Goal: Information Seeking & Learning: Find specific fact

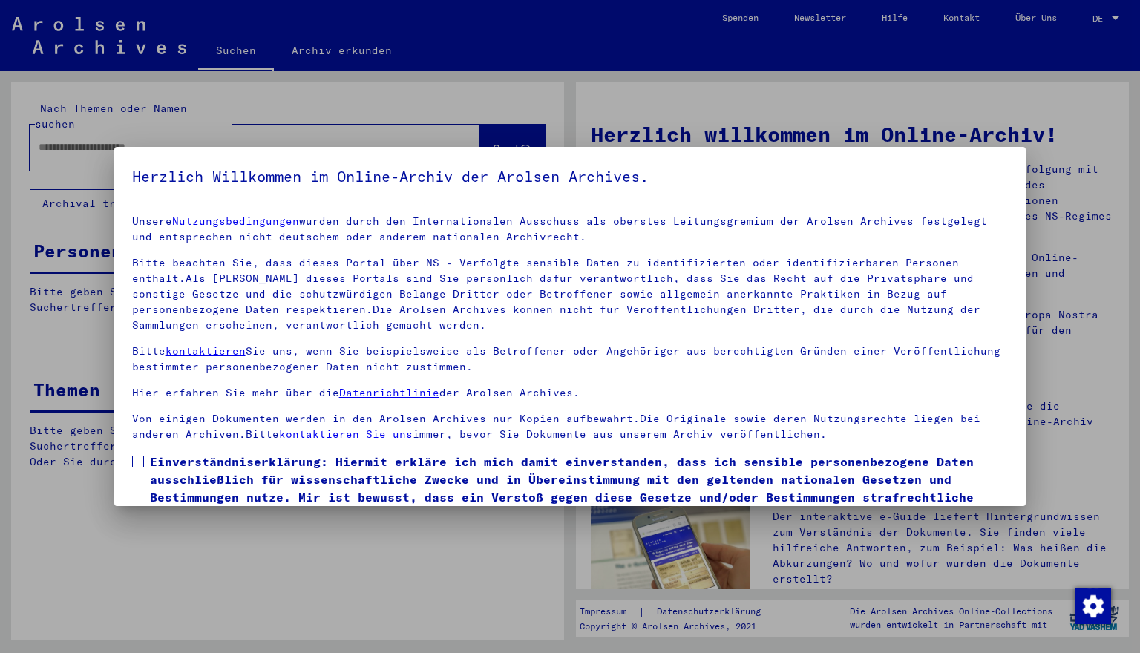
click at [137, 459] on span at bounding box center [138, 462] width 12 height 12
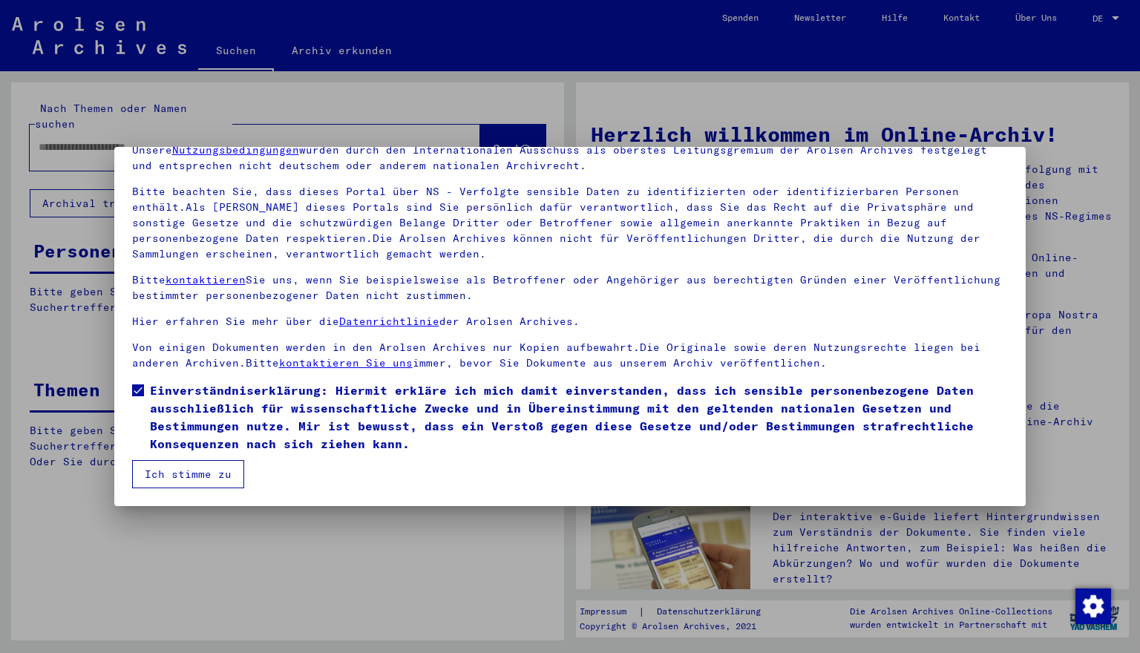
scroll to position [71, 0]
click at [156, 476] on button "Ich stimme zu" at bounding box center [188, 474] width 112 height 28
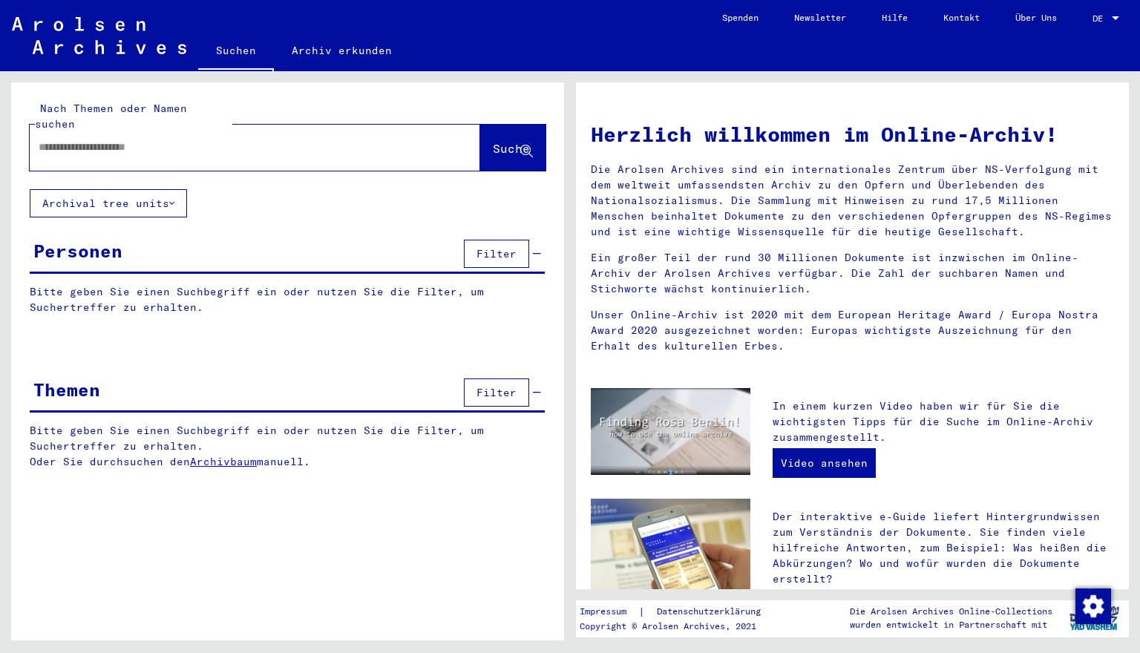
click at [52, 140] on input "text" at bounding box center [237, 148] width 397 height 16
type input "**********"
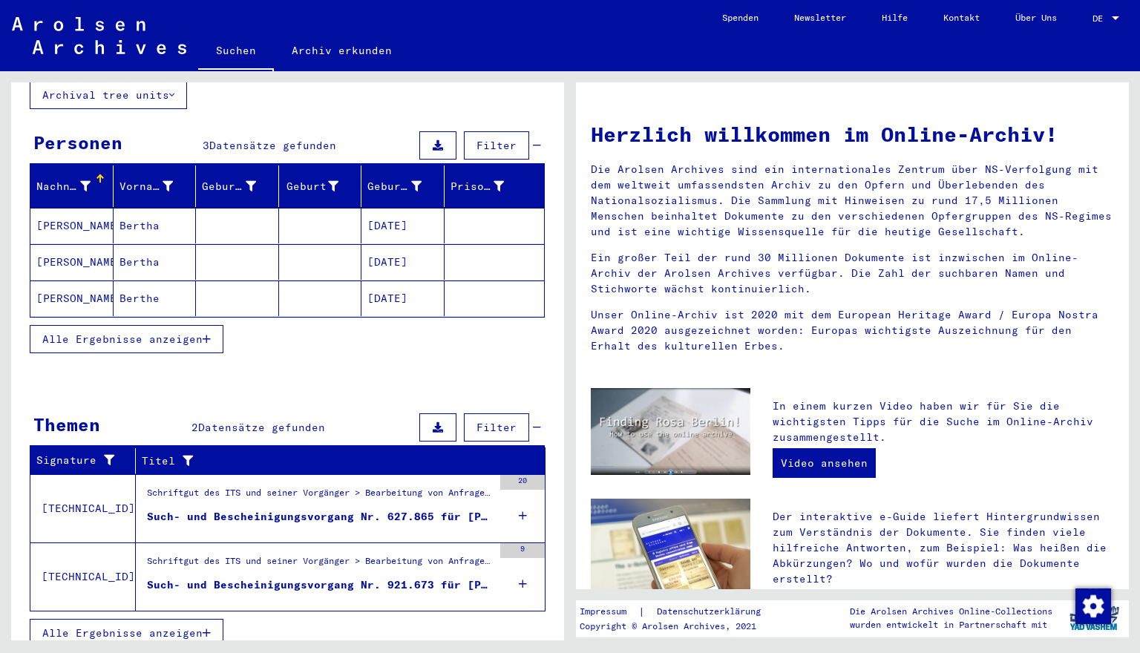
scroll to position [108, 0]
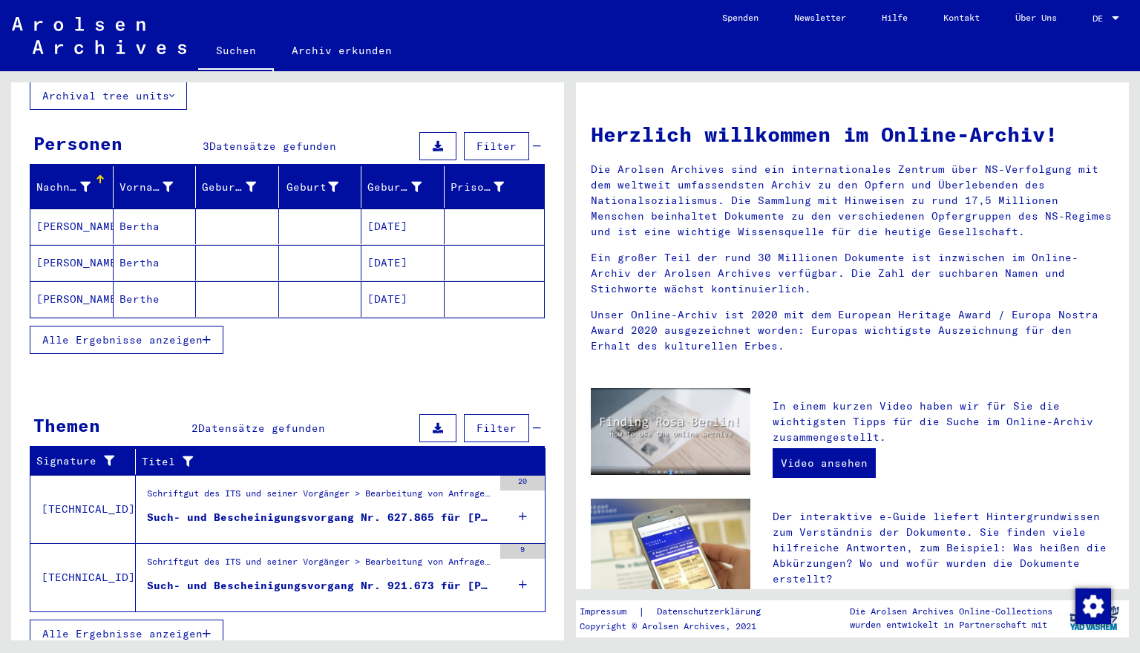
click at [272, 578] on div "Such- und Bescheinigungsvorgang Nr. 921.673 für [PERSON_NAME] geboren [DEMOGRAP…" at bounding box center [320, 586] width 346 height 16
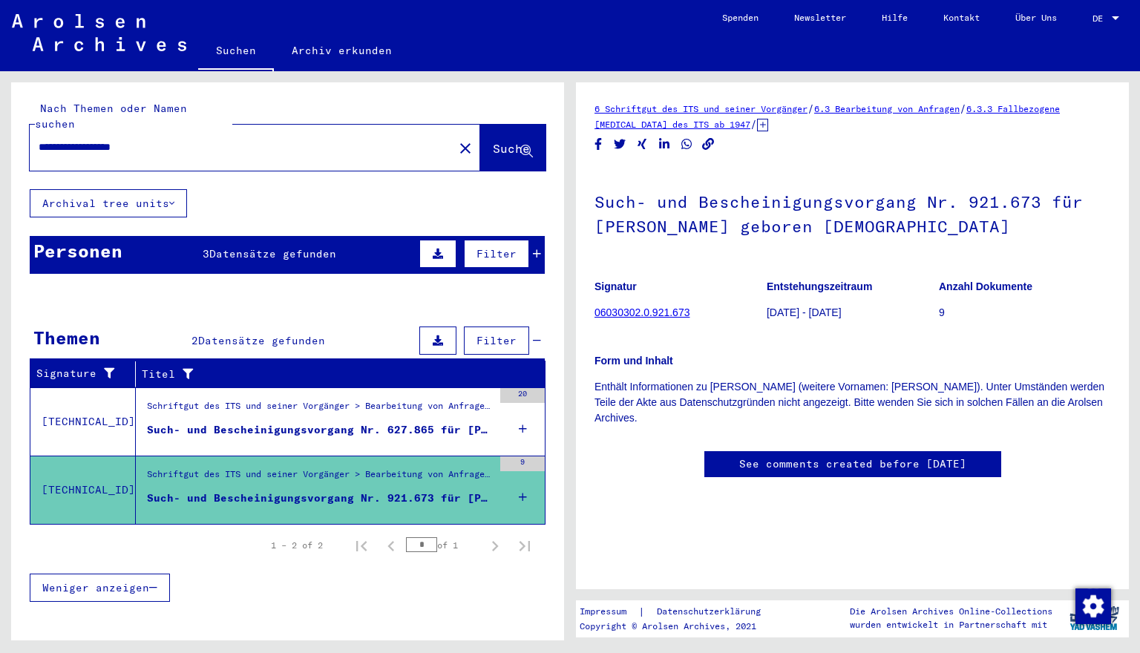
scroll to position [174, 0]
click at [522, 481] on icon at bounding box center [523, 497] width 8 height 52
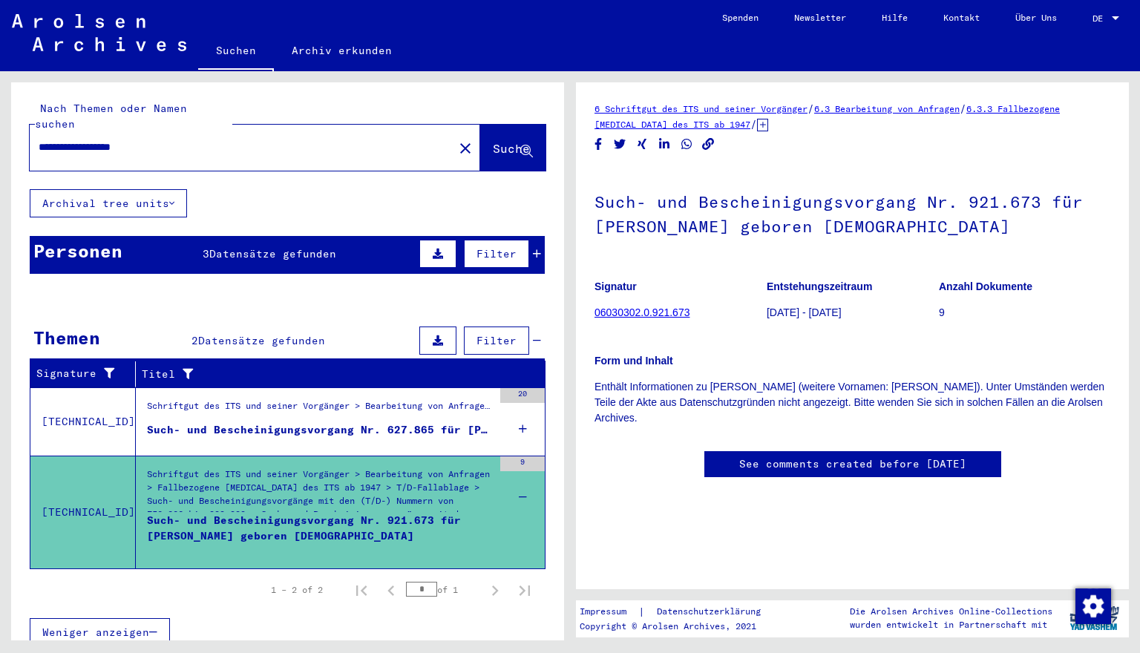
click at [299, 247] on span "Datensätze gefunden" at bounding box center [272, 253] width 127 height 13
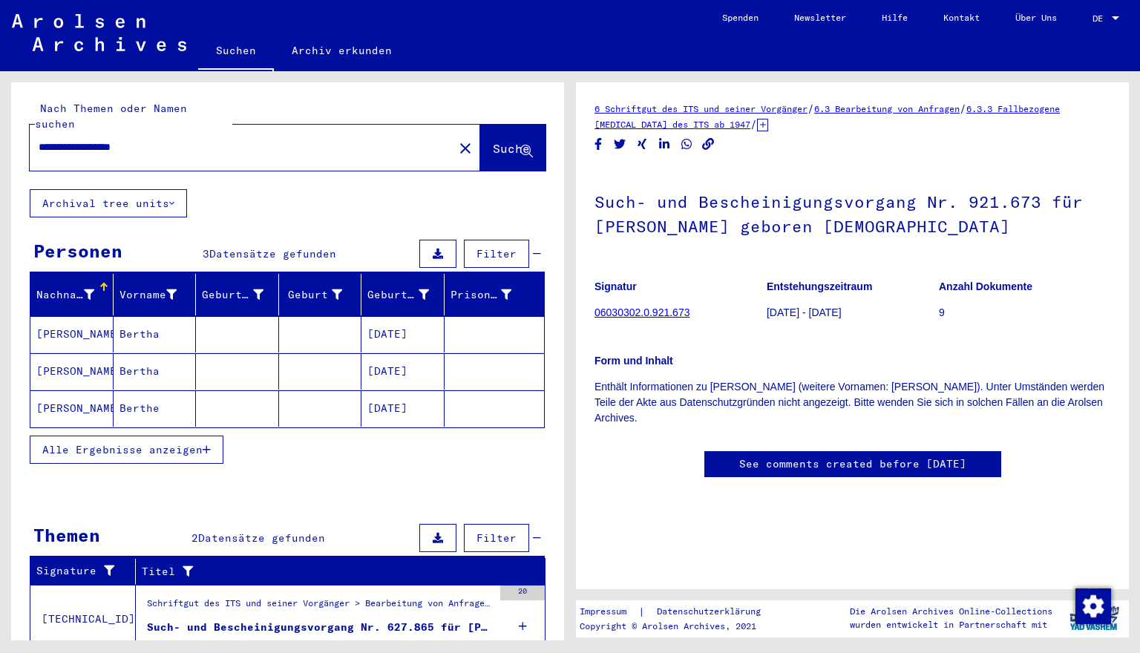
click at [62, 394] on mat-cell "[PERSON_NAME]" at bounding box center [71, 408] width 83 height 36
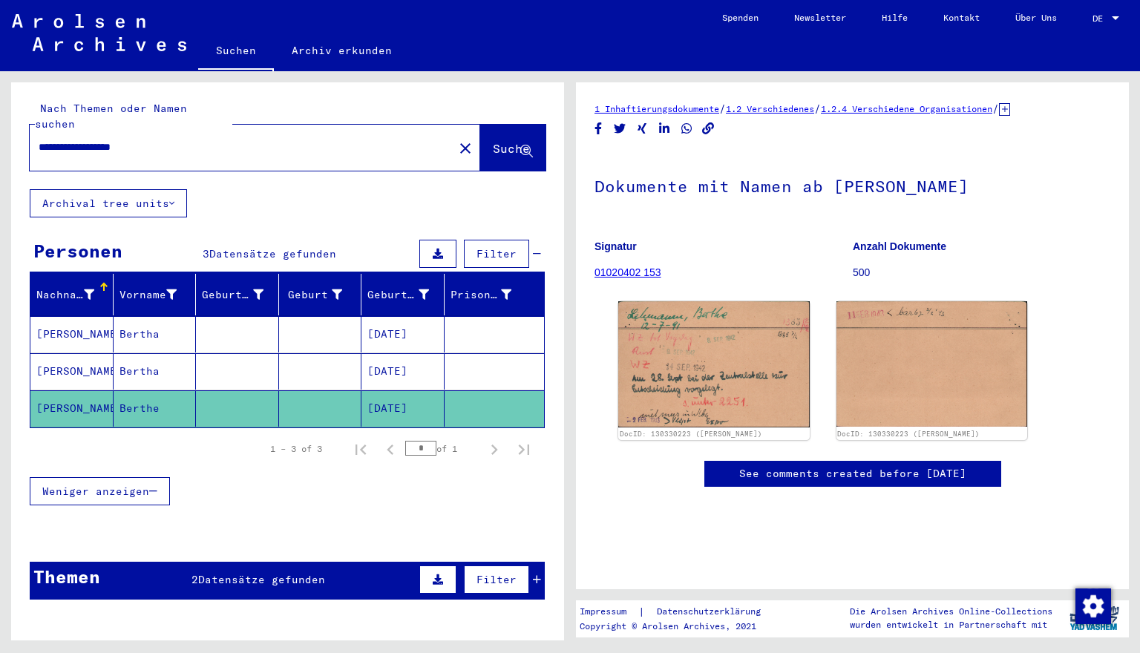
scroll to position [73, 0]
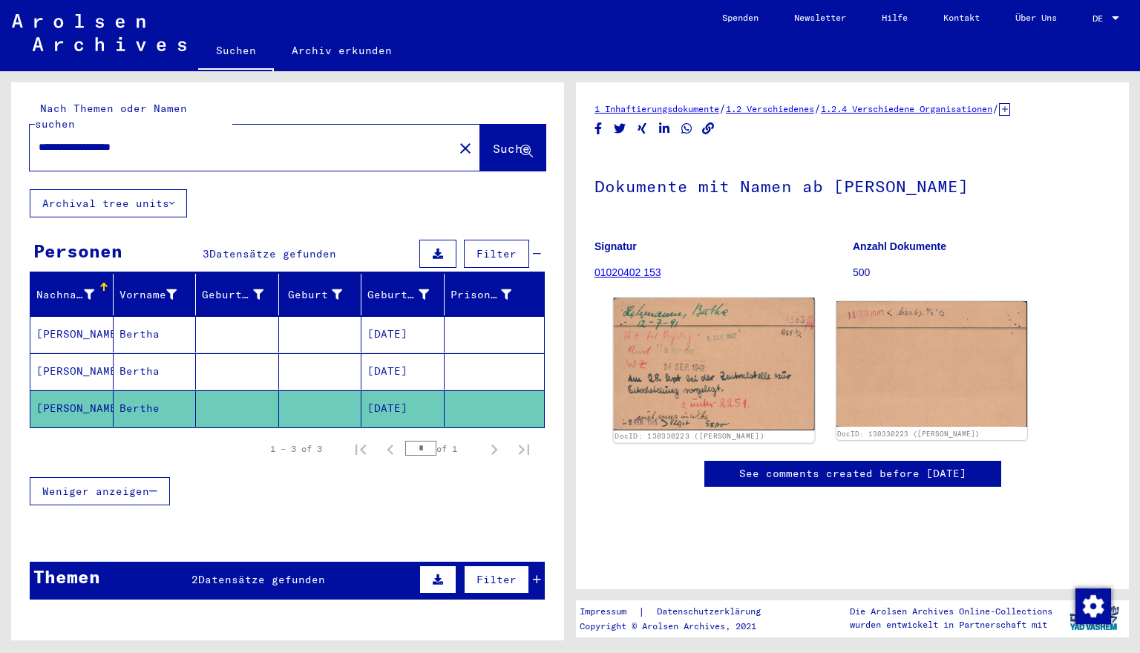
click at [681, 312] on img at bounding box center [714, 364] width 200 height 132
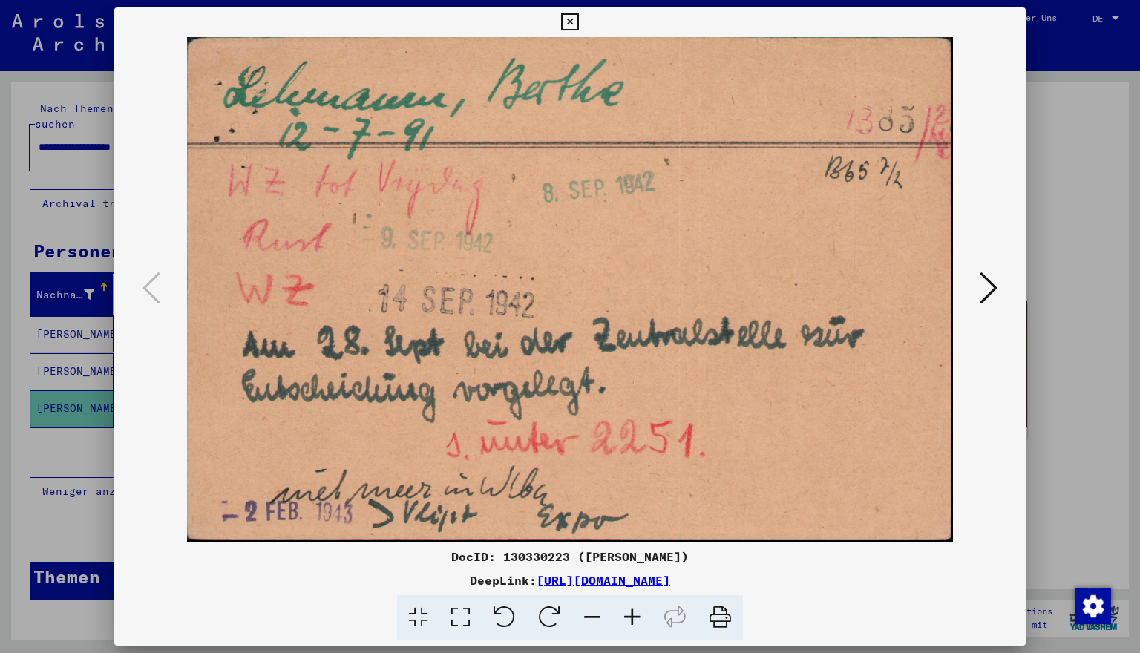
drag, startPoint x: 848, startPoint y: 577, endPoint x: 384, endPoint y: 569, distance: 463.9
click at [384, 569] on div "DocID: 130330223 ([PERSON_NAME]) DeepLink: [URL][DOMAIN_NAME]" at bounding box center [570, 594] width 912 height 93
click at [845, 573] on div "DeepLink: [URL][DOMAIN_NAME]" at bounding box center [570, 580] width 912 height 18
drag, startPoint x: 842, startPoint y: 582, endPoint x: 382, endPoint y: 581, distance: 460.1
click at [382, 581] on div "DeepLink: [URL][DOMAIN_NAME]" at bounding box center [570, 580] width 912 height 18
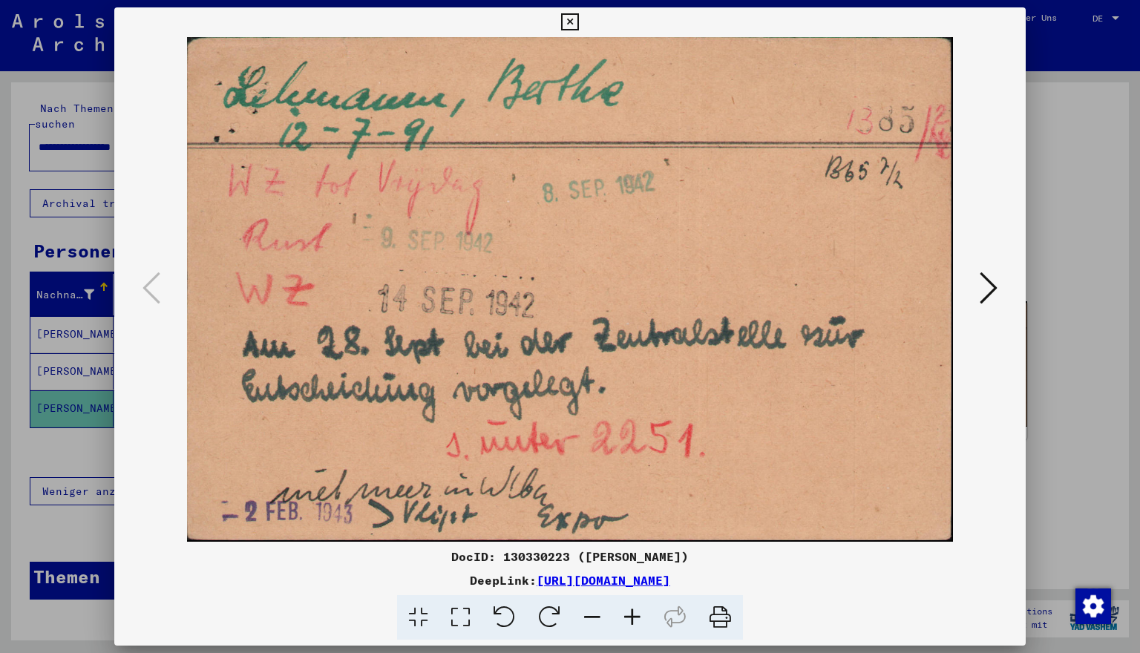
copy div "[URL][DOMAIN_NAME]"
click at [984, 294] on icon at bounding box center [989, 288] width 18 height 36
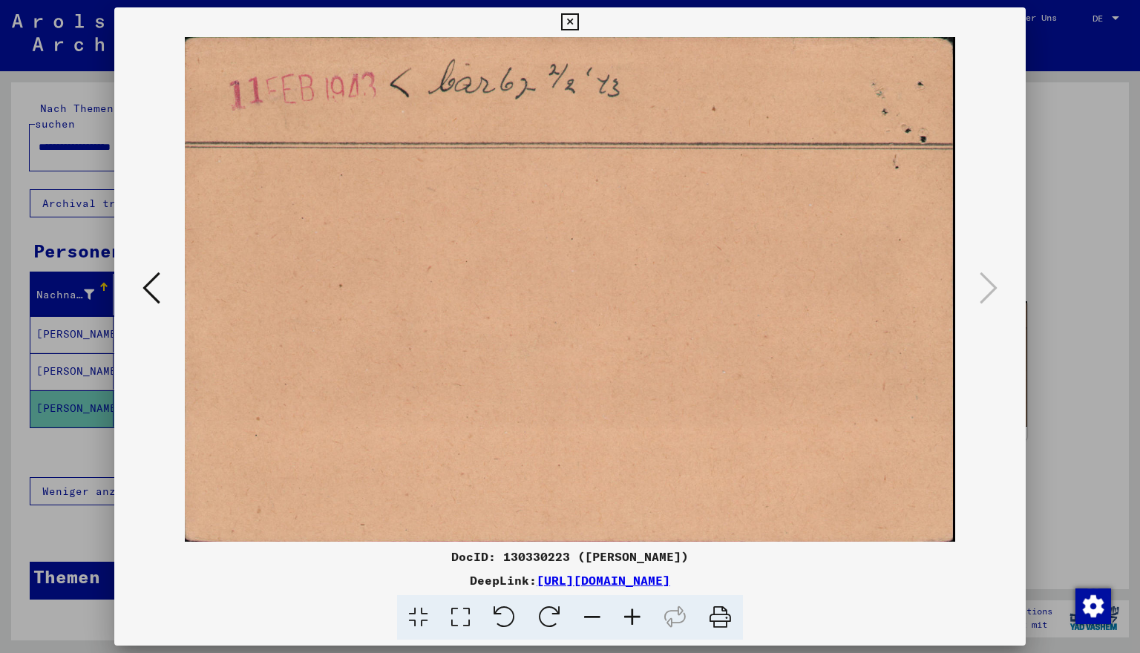
click at [842, 580] on div "DeepLink: [URL][DOMAIN_NAME]" at bounding box center [570, 580] width 912 height 18
drag, startPoint x: 842, startPoint y: 580, endPoint x: 379, endPoint y: 585, distance: 462.4
click at [379, 585] on div "DeepLink: [URL][DOMAIN_NAME]" at bounding box center [570, 580] width 912 height 18
copy div "[URL][DOMAIN_NAME]"
click at [578, 20] on icon at bounding box center [569, 22] width 17 height 18
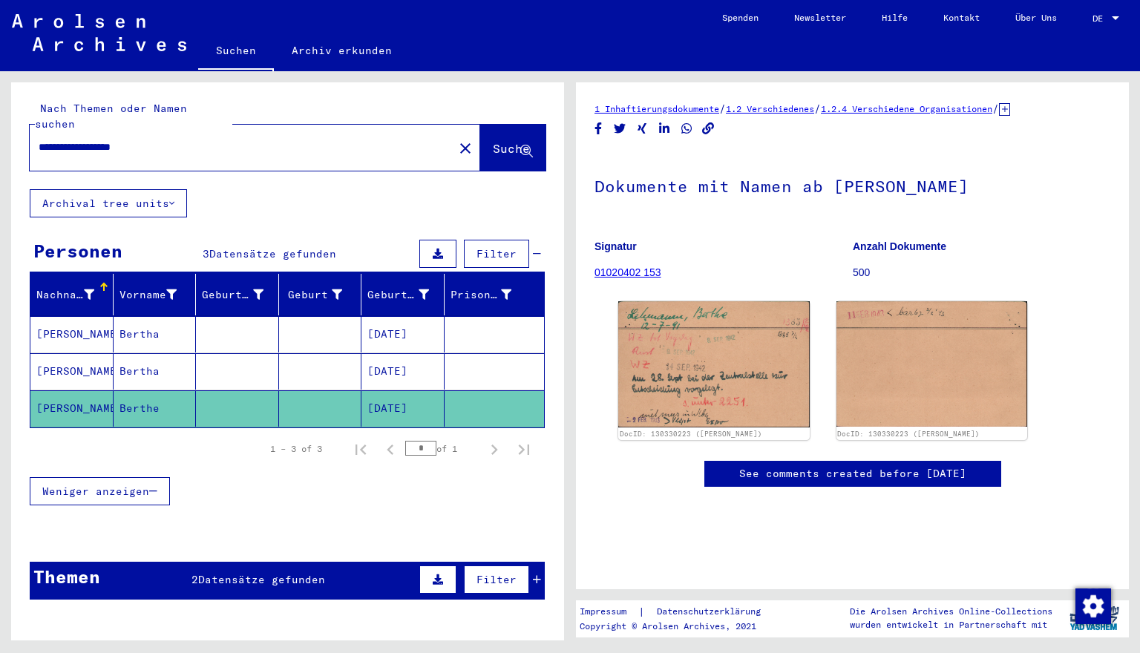
click at [409, 321] on mat-cell "[DATE]" at bounding box center [402, 334] width 83 height 36
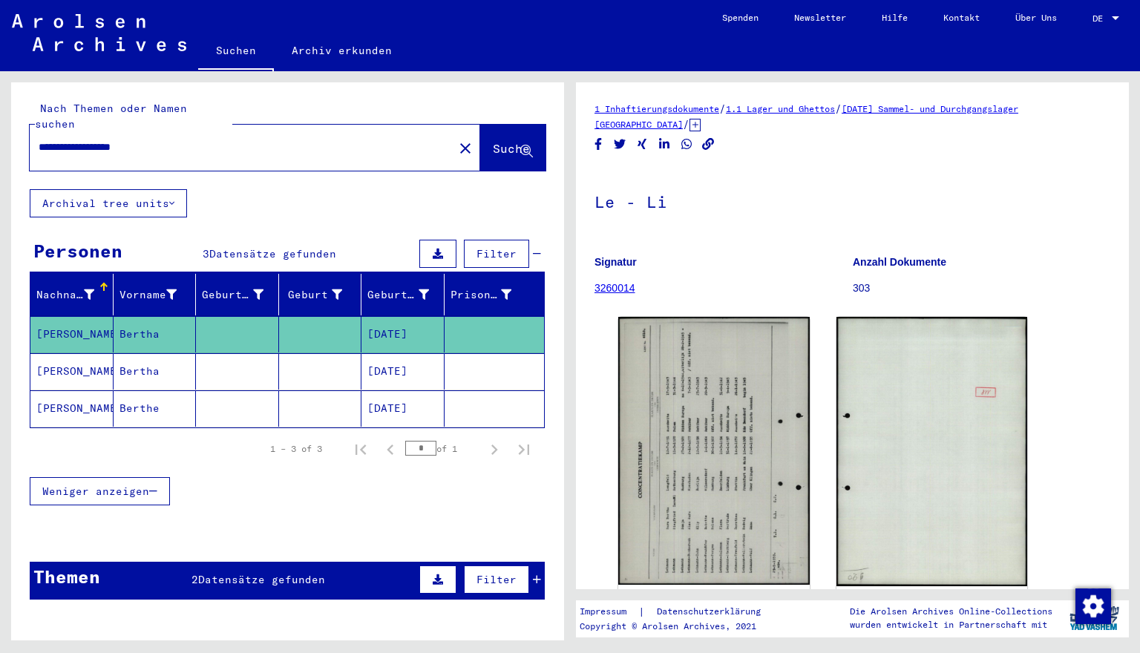
click at [71, 316] on mat-cell "[PERSON_NAME]" at bounding box center [71, 334] width 83 height 36
click at [65, 399] on mat-cell "[PERSON_NAME]" at bounding box center [71, 408] width 83 height 36
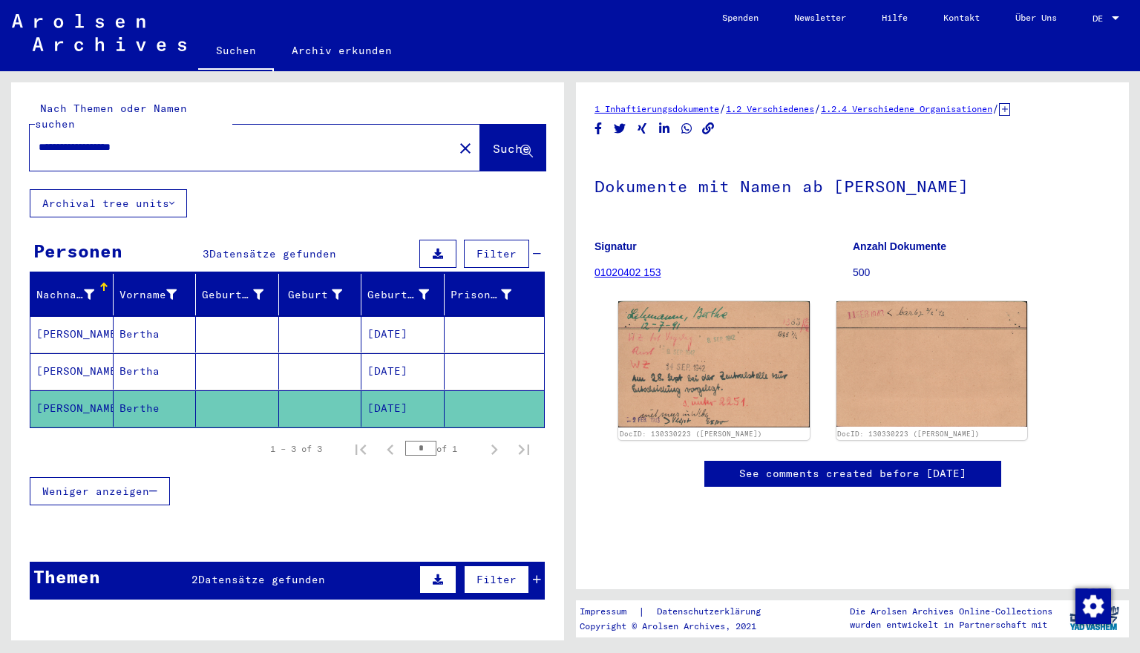
click at [91, 362] on mat-cell "[PERSON_NAME]" at bounding box center [71, 371] width 83 height 36
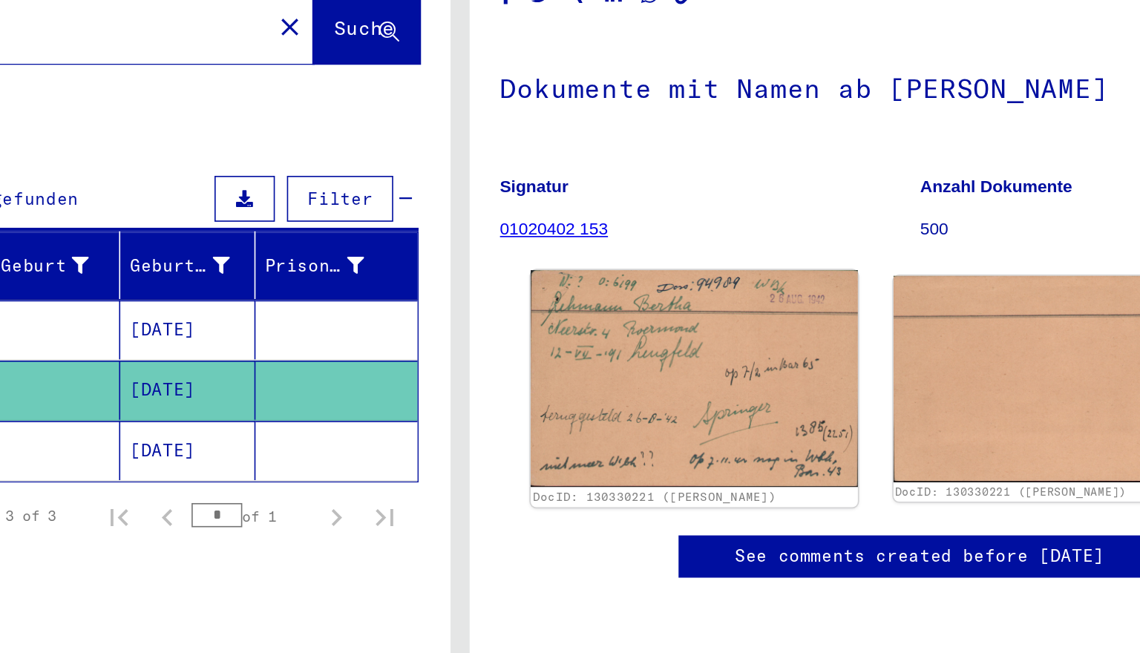
click at [614, 298] on img at bounding box center [714, 364] width 200 height 133
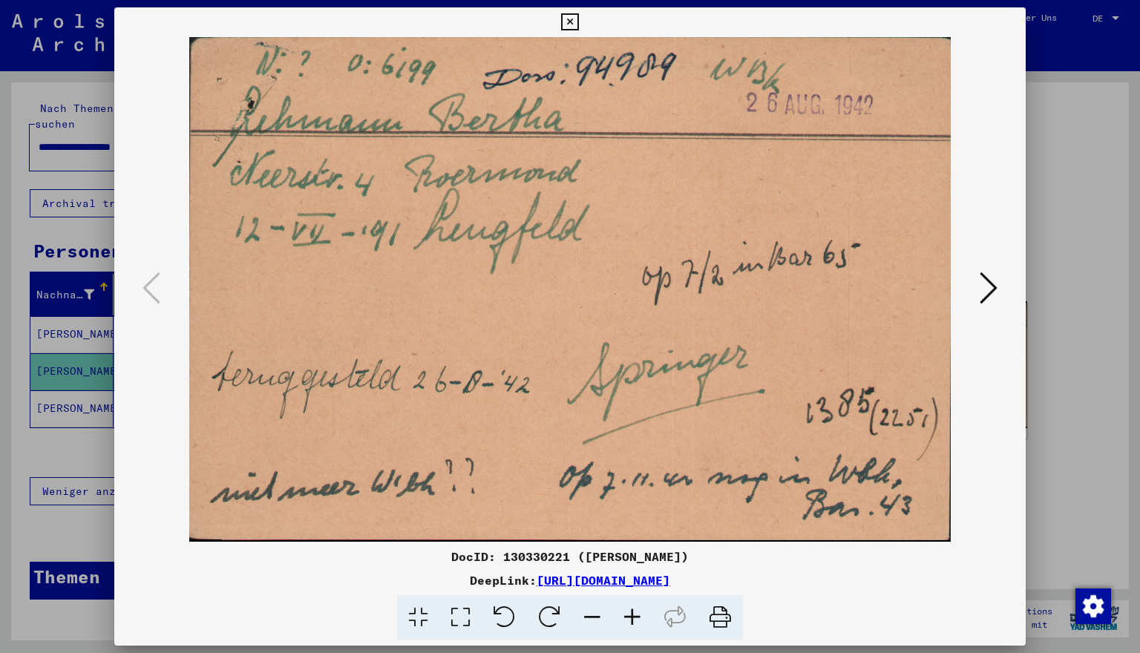
drag, startPoint x: 856, startPoint y: 579, endPoint x: 379, endPoint y: 576, distance: 476.5
click at [379, 576] on div "DeepLink: [URL][DOMAIN_NAME]" at bounding box center [570, 580] width 912 height 18
copy div "[URL][DOMAIN_NAME]"
